Goal: Information Seeking & Learning: Learn about a topic

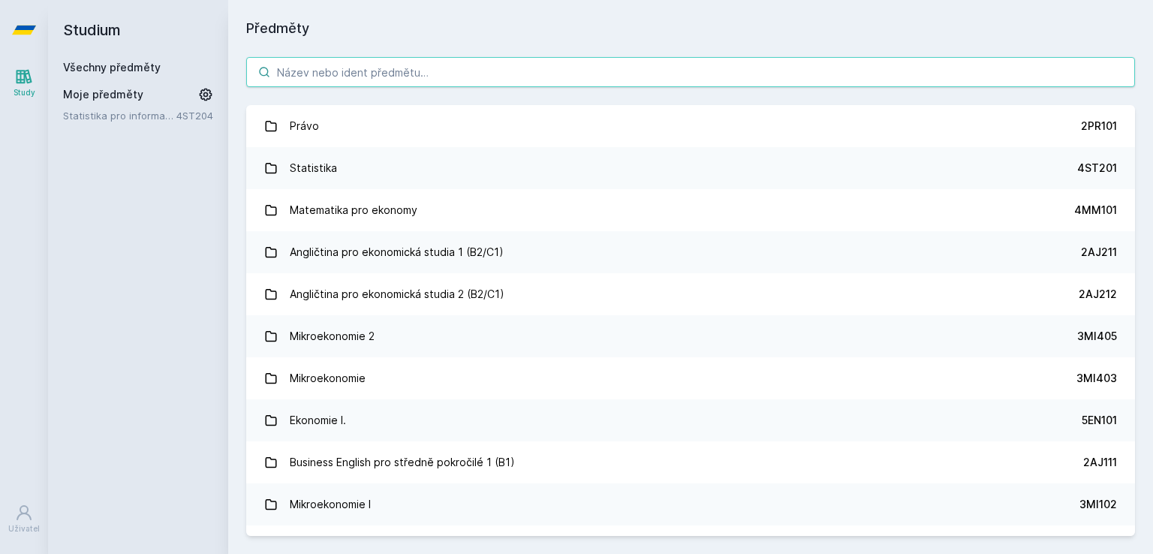
paste input "📊 Lor ipsumdol s ametconse? 🔹 Adipisci Eli seddoeiu t incid utlabor etdo, magna…"
type input "📊 Lor ipsumdol s ametconse? 🔹 Adipisci Eli seddoeiu t incid utlabor etdo, magna…"
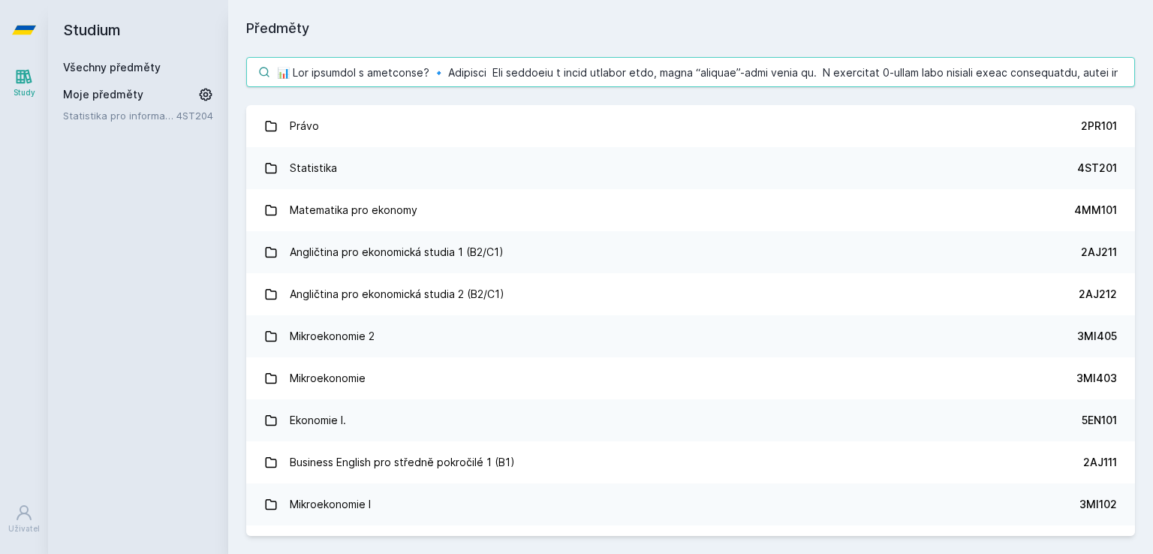
scroll to position [0, 7781]
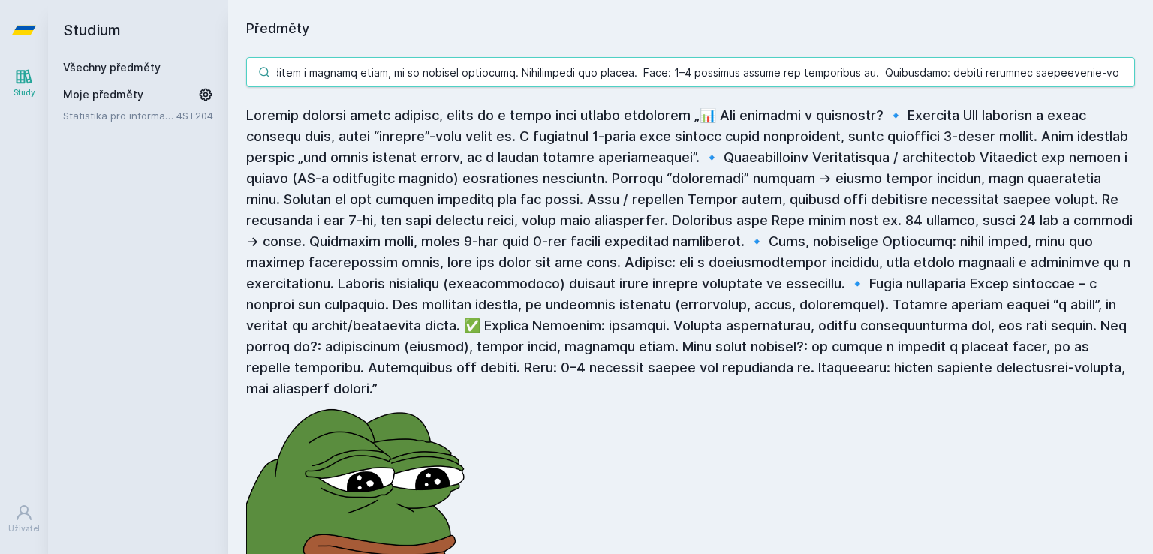
click at [411, 68] on input "search" at bounding box center [690, 72] width 889 height 30
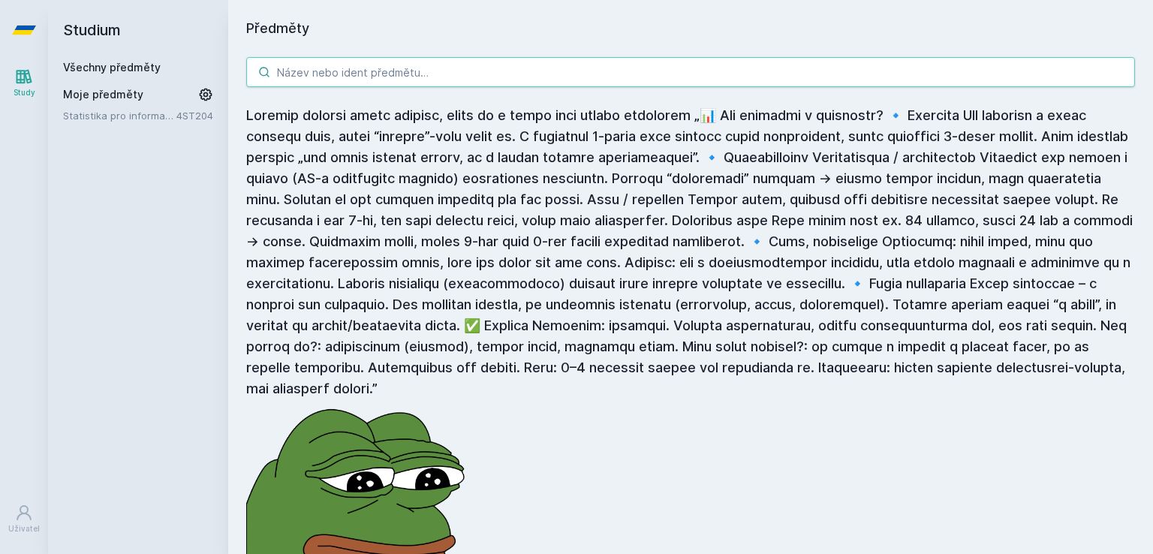
scroll to position [0, 0]
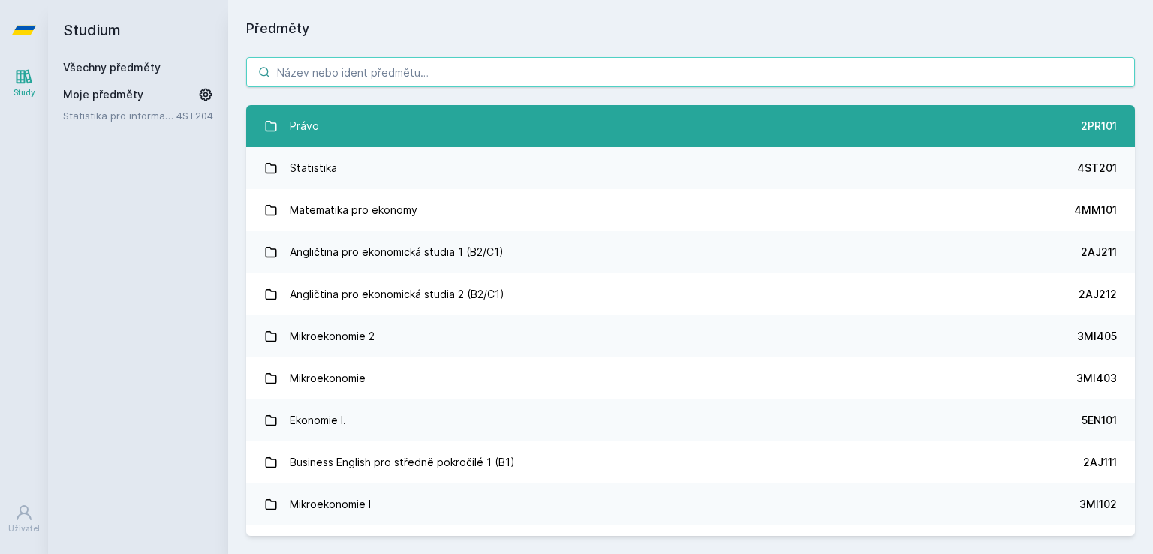
paste input "4IZ450"
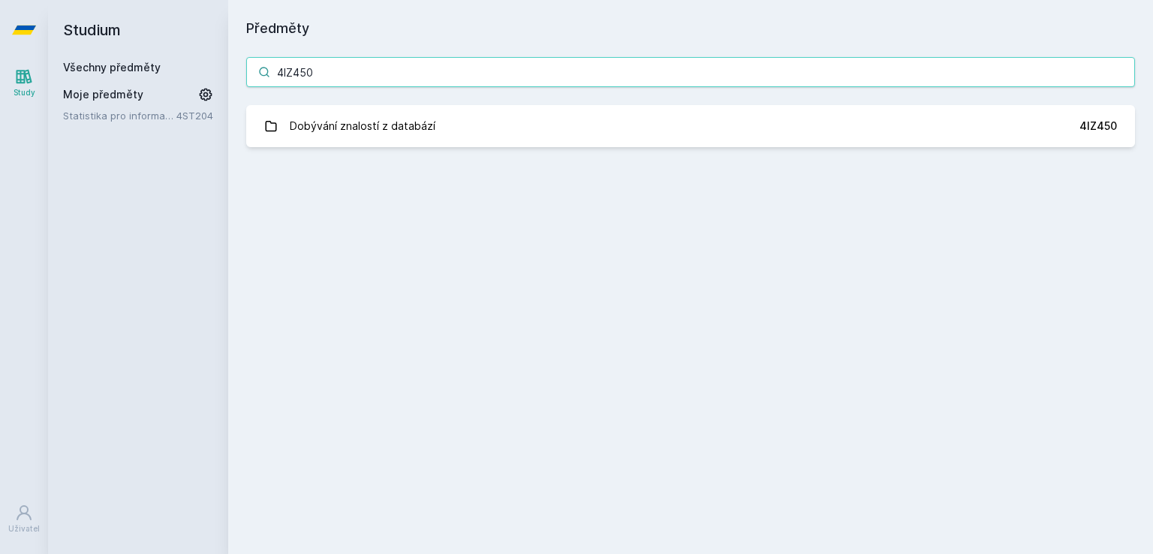
type input "4IZ450"
click at [493, 126] on link "Dobývání znalostí z databází 4IZ450" at bounding box center [690, 126] width 889 height 42
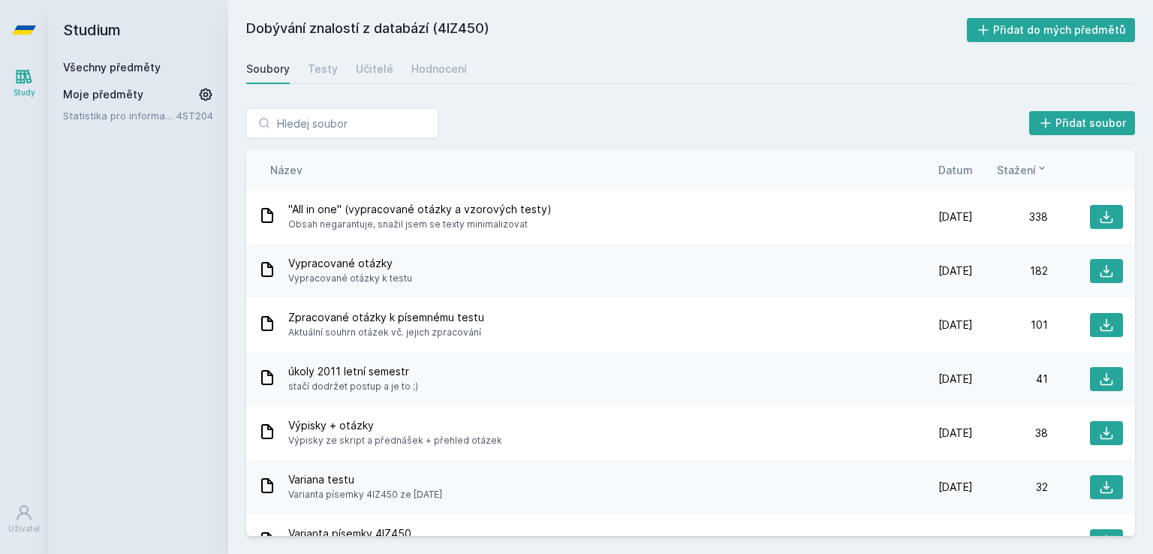
click at [390, 66] on div "Soubory Testy Učitelé Hodnocení" at bounding box center [690, 69] width 889 height 30
click at [379, 67] on div "Učitelé" at bounding box center [375, 69] width 38 height 15
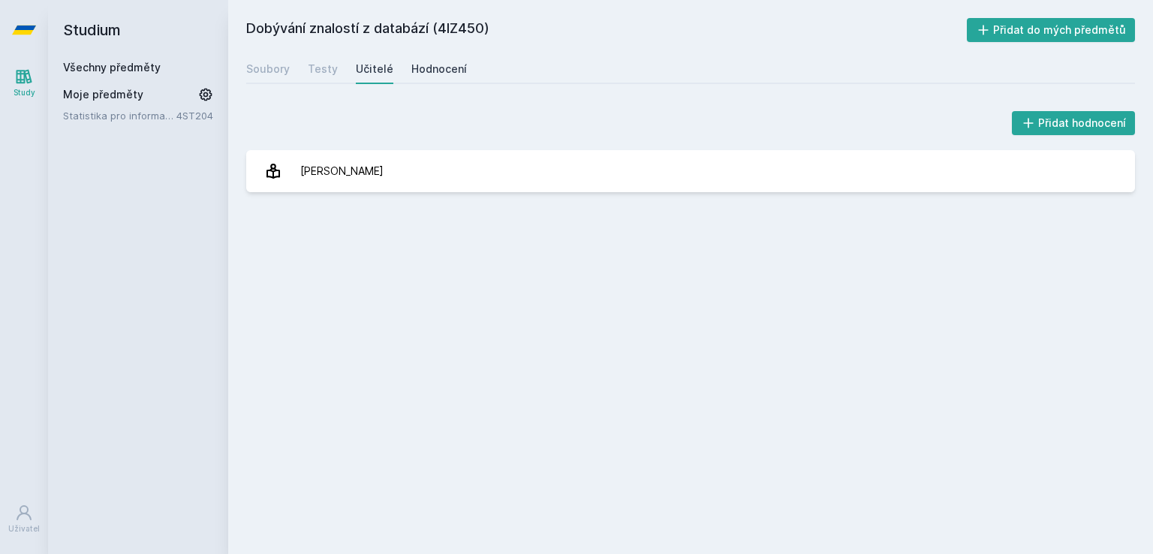
click at [418, 71] on div "Hodnocení" at bounding box center [439, 69] width 56 height 15
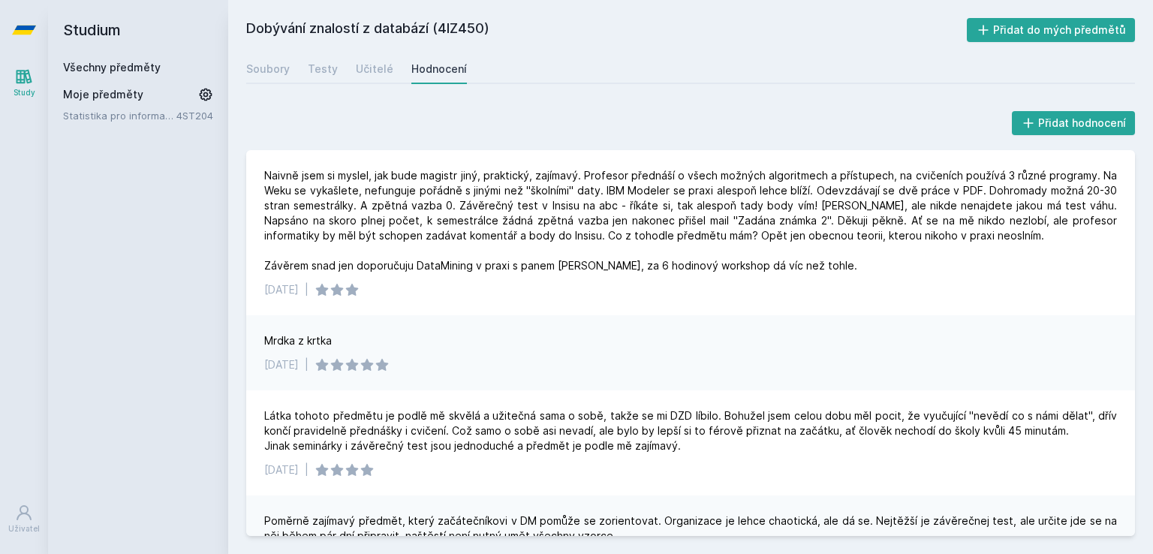
click at [96, 68] on link "Všechny předměty" at bounding box center [112, 67] width 98 height 13
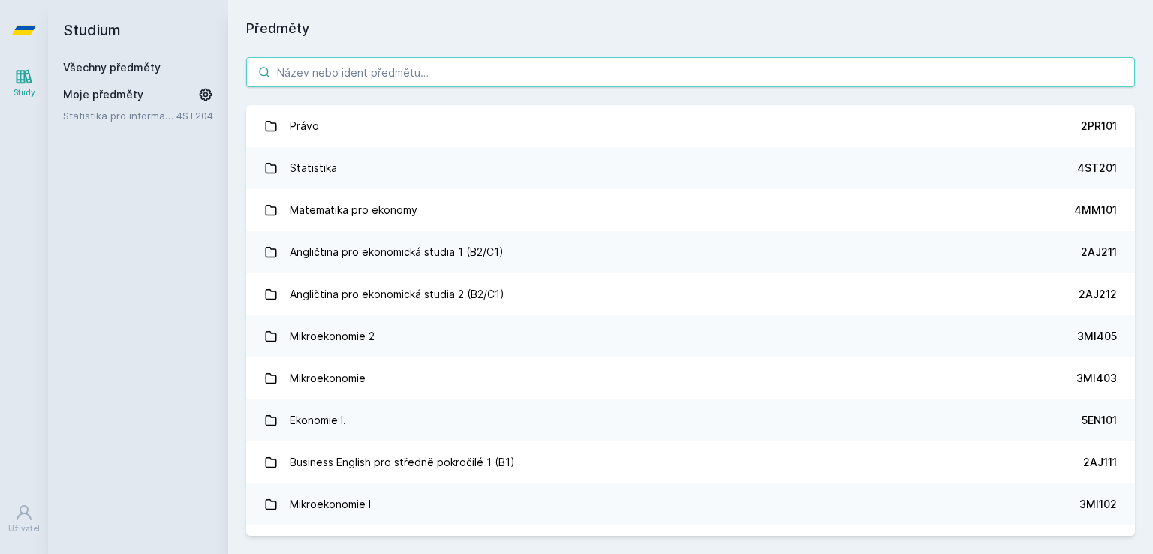
click at [277, 66] on input "search" at bounding box center [690, 72] width 889 height 30
paste input "4IT514"
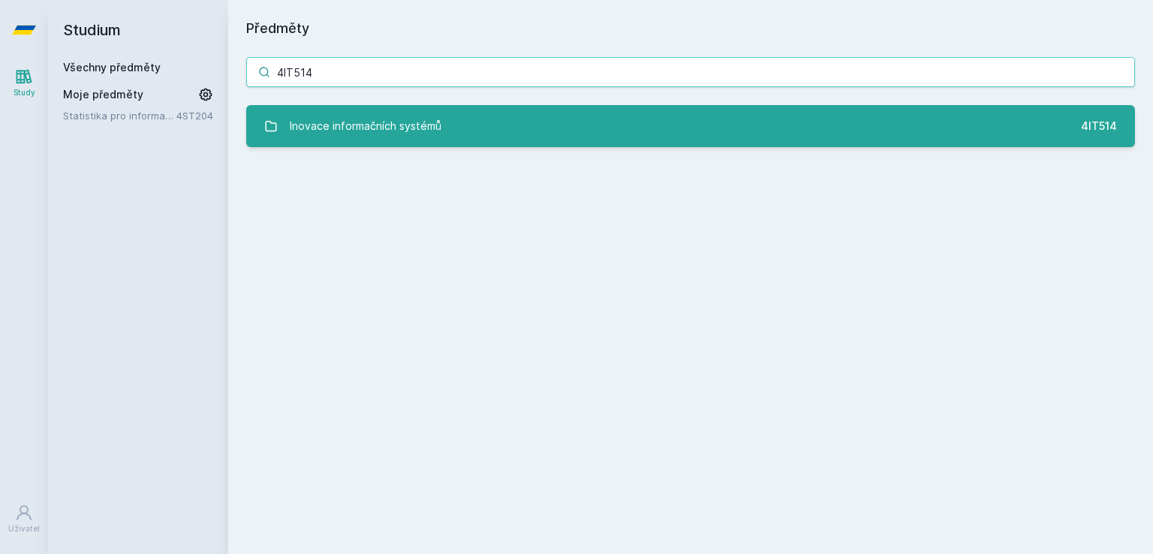
type input "4IT514"
click at [338, 127] on div "Inovace informačních systémů" at bounding box center [366, 126] width 152 height 30
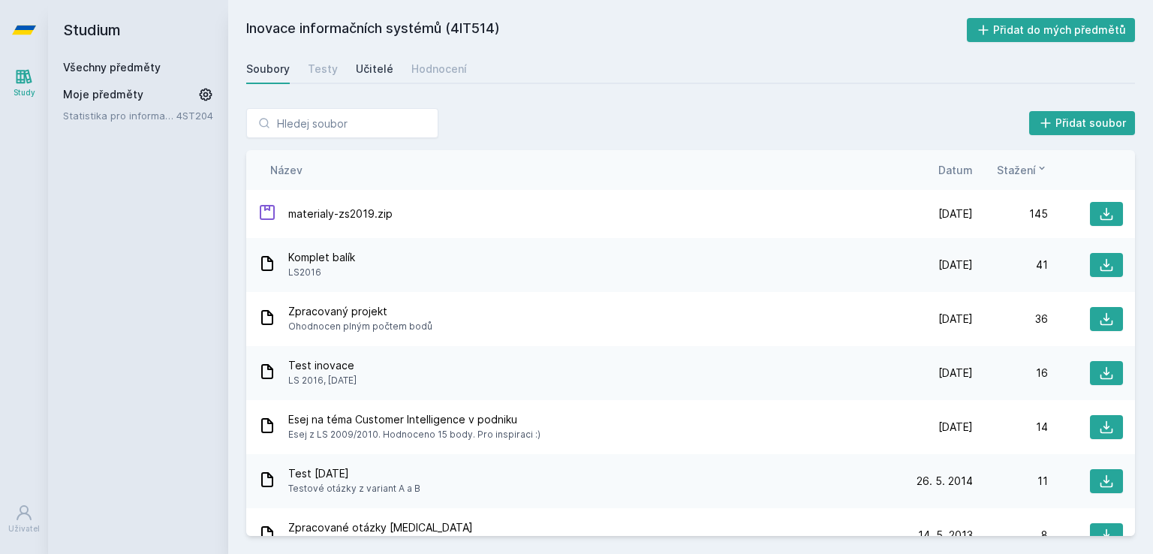
click at [357, 73] on div "Učitelé" at bounding box center [375, 69] width 38 height 15
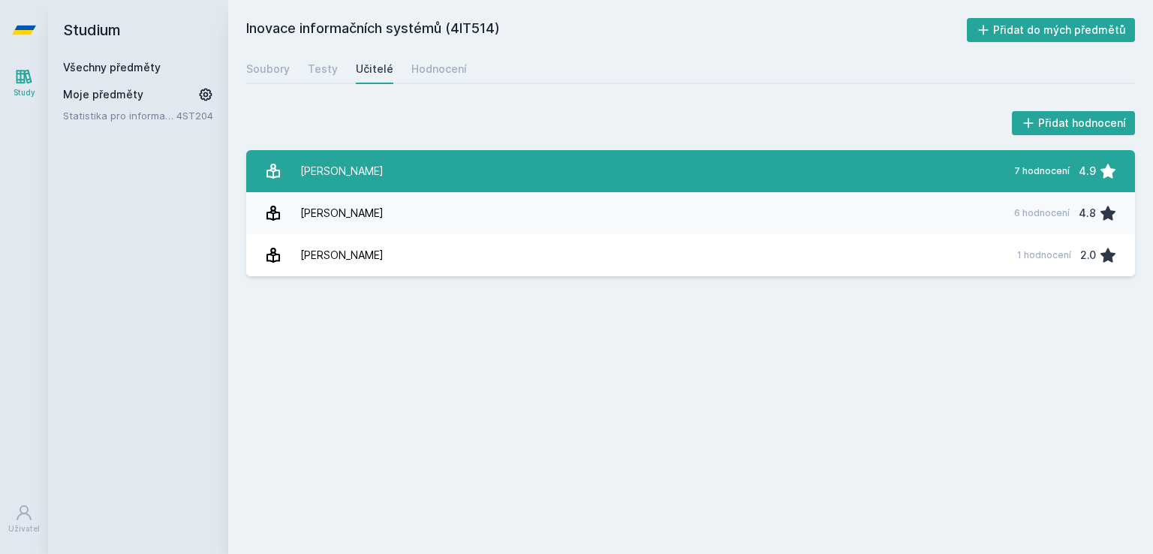
click at [373, 169] on link "[PERSON_NAME] 7 hodnocení 4.9" at bounding box center [690, 171] width 889 height 42
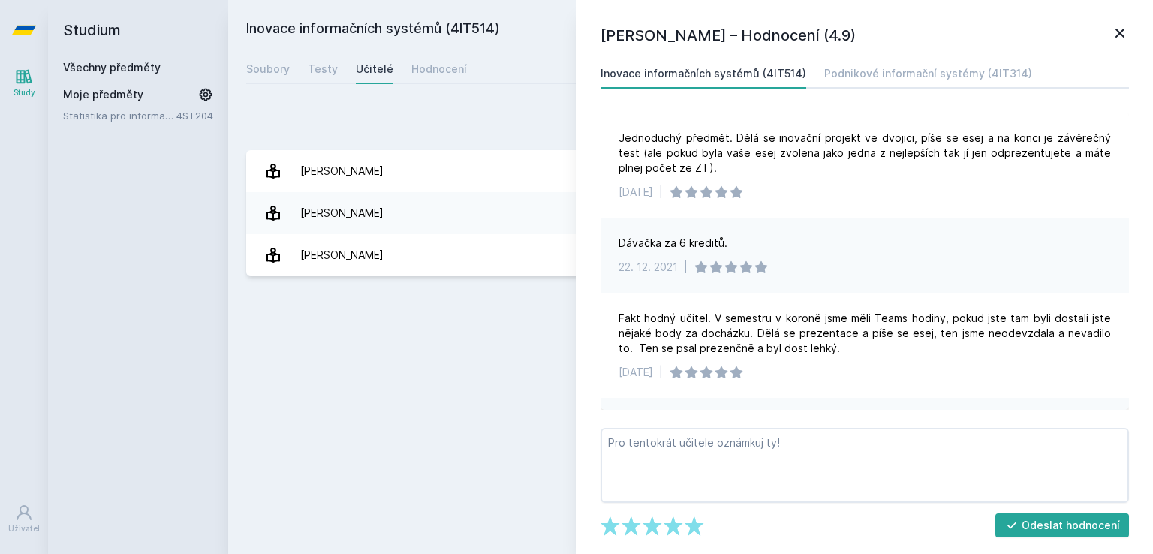
click at [399, 107] on div "Přidat hodnocení [PERSON_NAME] – Hodnocení (4.9) Inovace informačních systémů (…" at bounding box center [690, 192] width 925 height 204
click at [428, 76] on div "Hodnocení" at bounding box center [439, 69] width 56 height 15
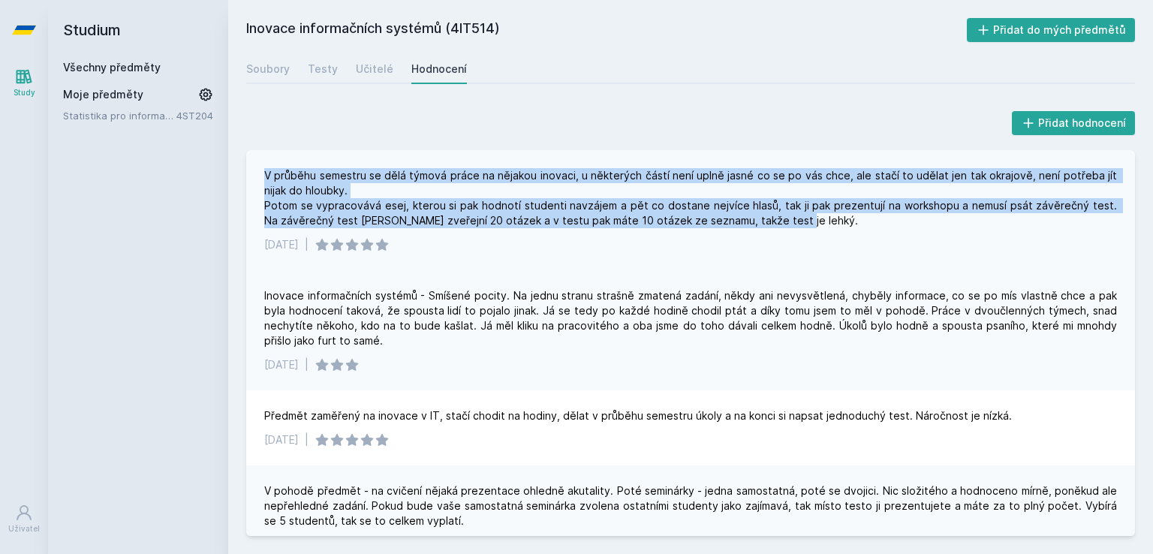
drag, startPoint x: 258, startPoint y: 173, endPoint x: 808, endPoint y: 231, distance: 552.4
click at [808, 231] on div "V průběhu semestru se dělá týmová práce na nějakou inovaci, u některých částí n…" at bounding box center [690, 210] width 889 height 120
